Goal: Task Accomplishment & Management: Manage account settings

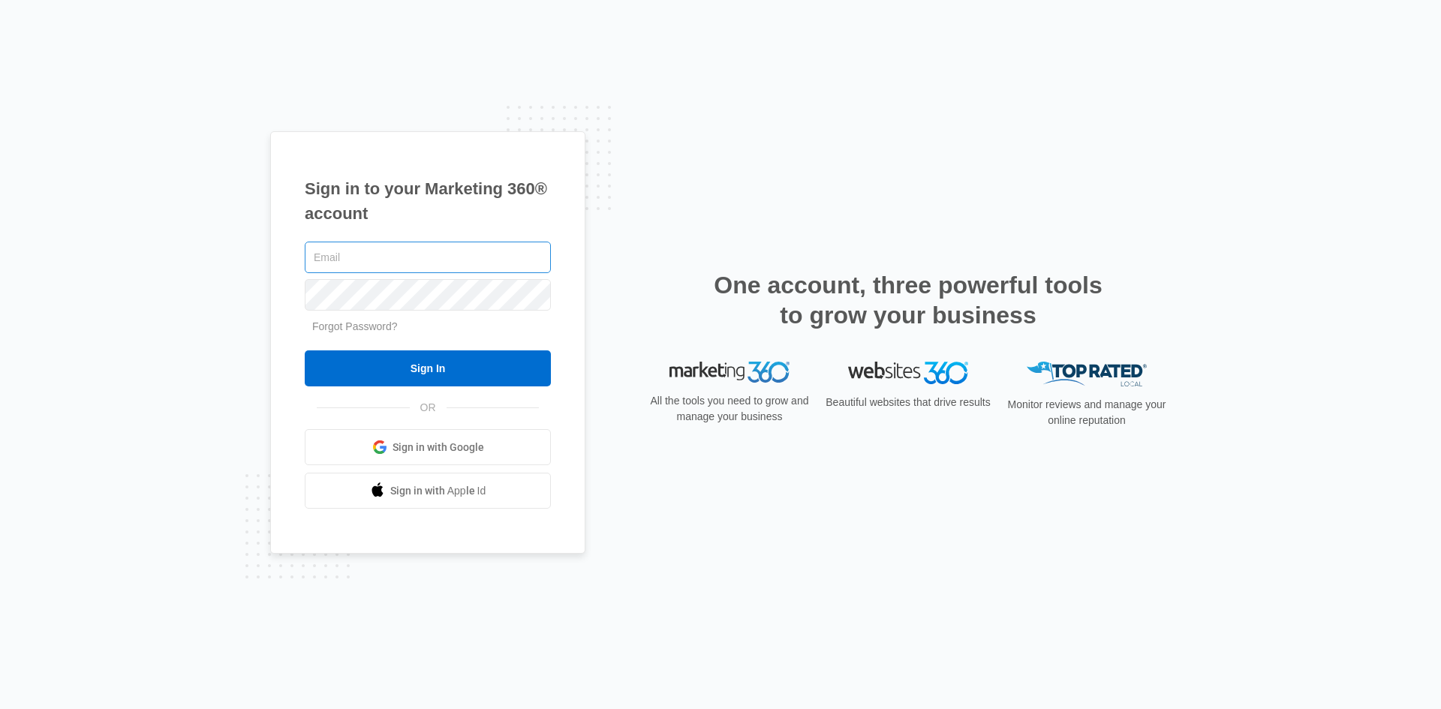
click at [323, 263] on input "text" at bounding box center [428, 258] width 246 height 32
type input "[DOMAIN_NAME]"
click at [305, 350] on input "Sign In" at bounding box center [428, 368] width 246 height 36
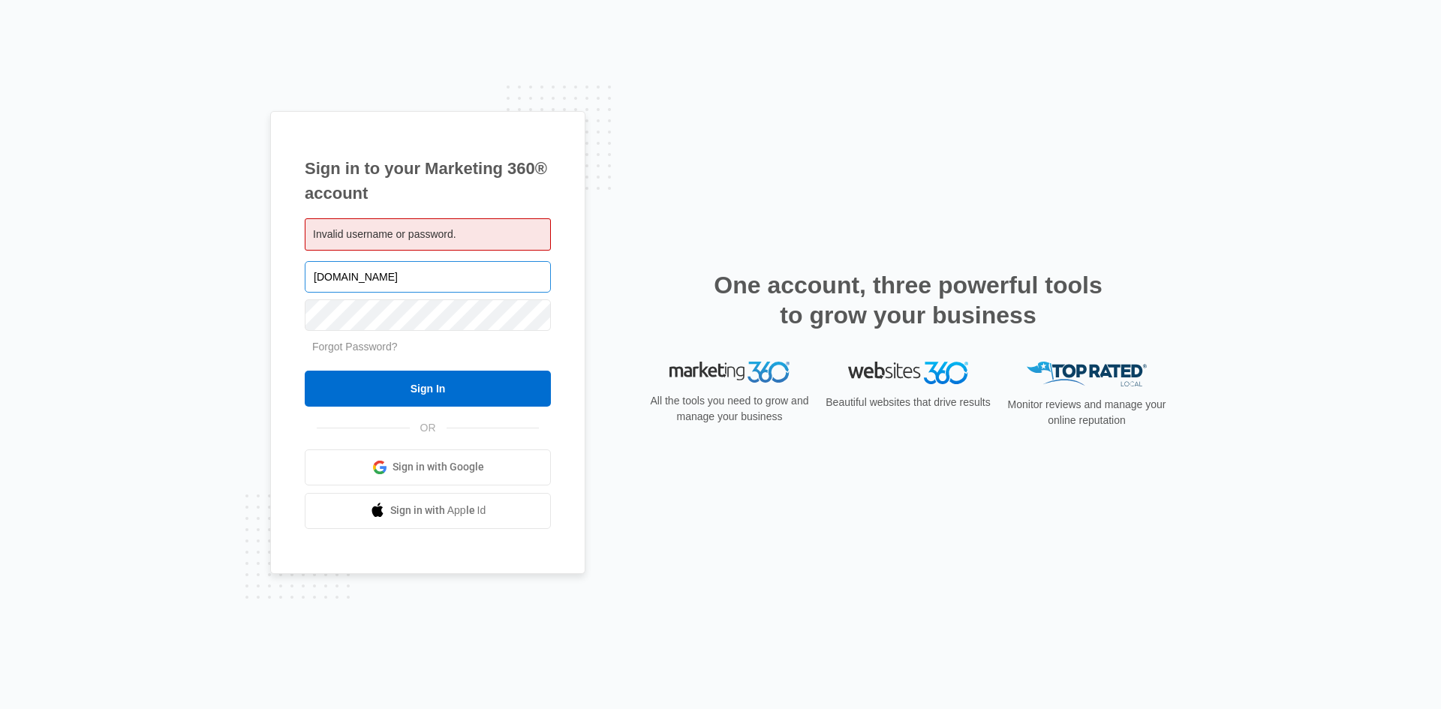
click at [374, 270] on input "[DOMAIN_NAME]" at bounding box center [428, 277] width 246 height 32
type input "veganmeltz@gmail.com"
click at [305, 371] on input "Sign In" at bounding box center [428, 389] width 246 height 36
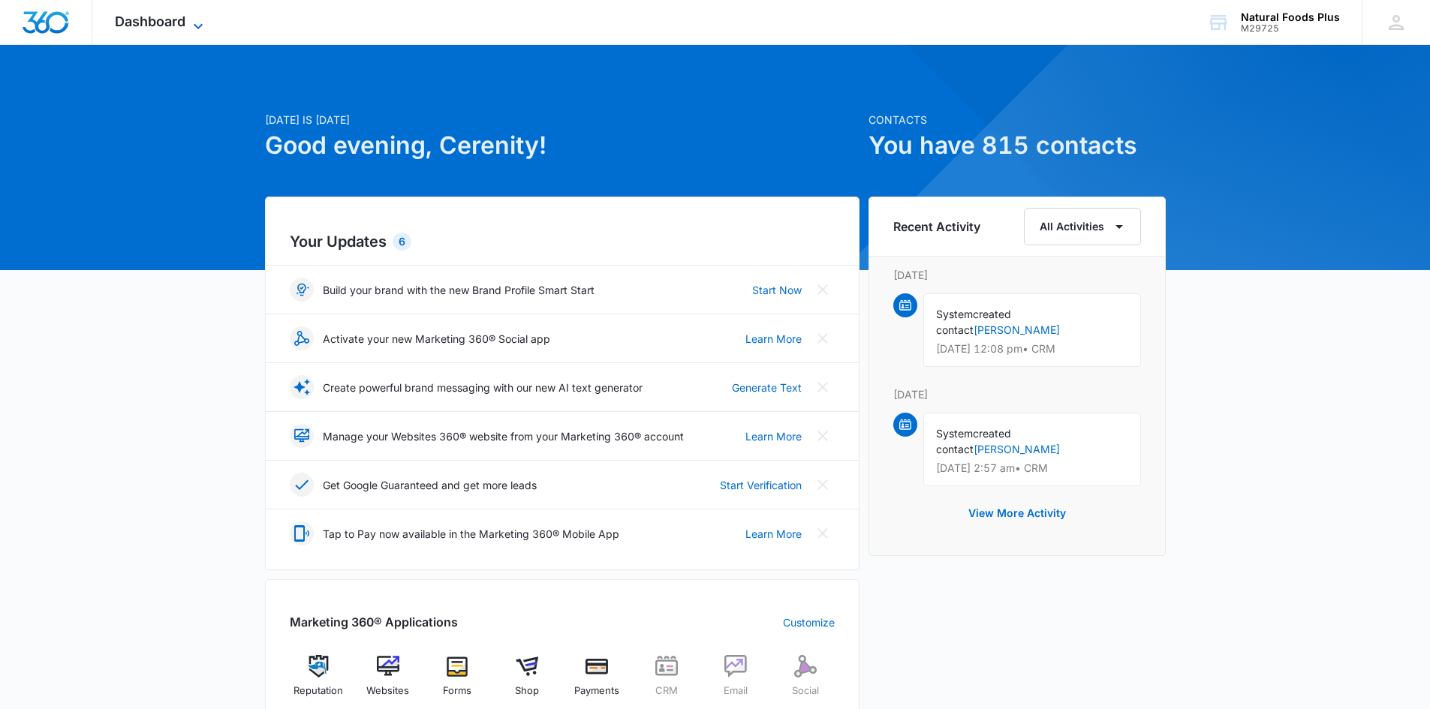
click at [195, 16] on div "Dashboard Apps Reputation Websites Forms CRM Email Social Shop Payments POS Con…" at bounding box center [160, 22] width 137 height 44
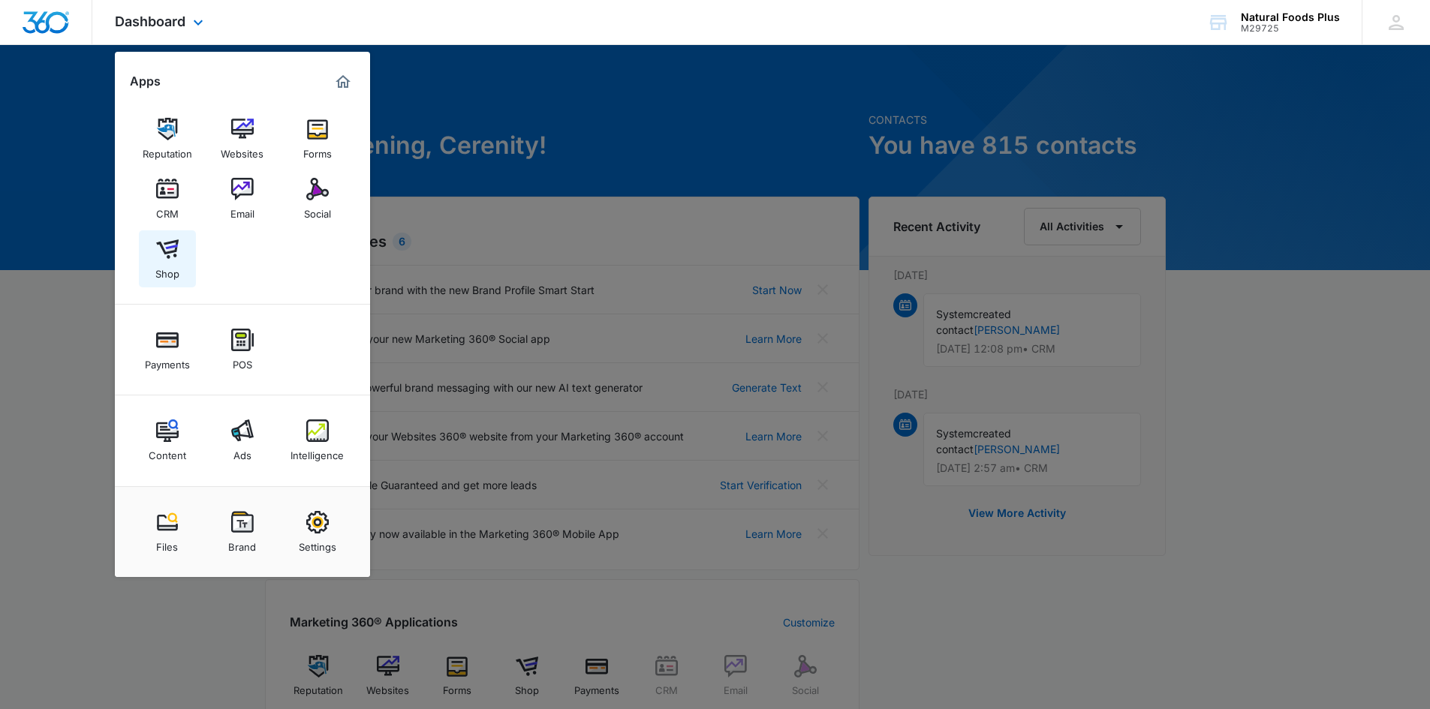
click at [161, 257] on img at bounding box center [167, 249] width 23 height 23
